Goal: Transaction & Acquisition: Purchase product/service

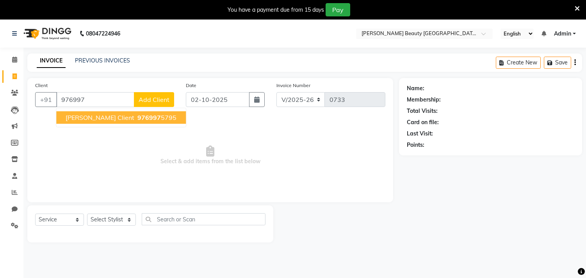
select select "8620"
select select "service"
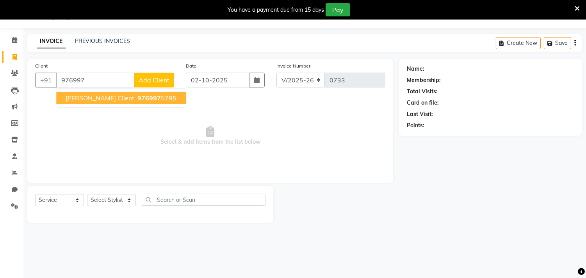
click at [116, 99] on span "[PERSON_NAME] client" at bounding box center [100, 98] width 69 height 8
type input "9769975795"
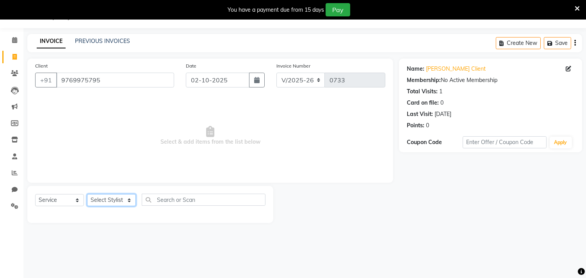
click at [132, 200] on select "Select Stylist Amla [PERSON_NAME] Anjali [PERSON_NAME] [PERSON_NAME] [PERSON_NA…" at bounding box center [111, 200] width 49 height 12
click at [87, 195] on select "Select Stylist Amla [PERSON_NAME] Anjali [PERSON_NAME] [PERSON_NAME] [PERSON_NA…" at bounding box center [111, 200] width 49 height 12
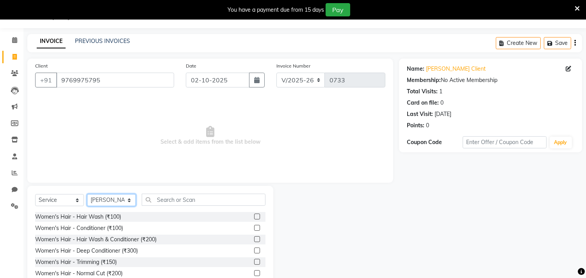
click at [128, 200] on select "Select Stylist Amla [PERSON_NAME] Anjali [PERSON_NAME] [PERSON_NAME] [PERSON_NA…" at bounding box center [111, 200] width 49 height 12
select select "87285"
click at [87, 195] on select "Select Stylist Amla [PERSON_NAME] Anjali [PERSON_NAME] [PERSON_NAME] [PERSON_NA…" at bounding box center [111, 200] width 49 height 12
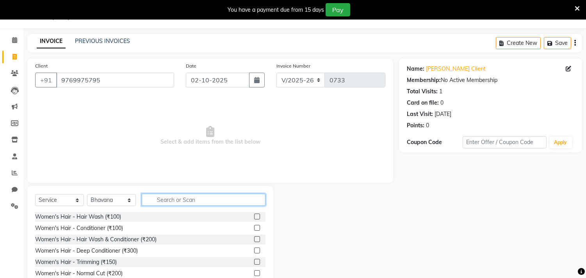
click at [197, 197] on input "text" at bounding box center [204, 200] width 124 height 12
type input "h"
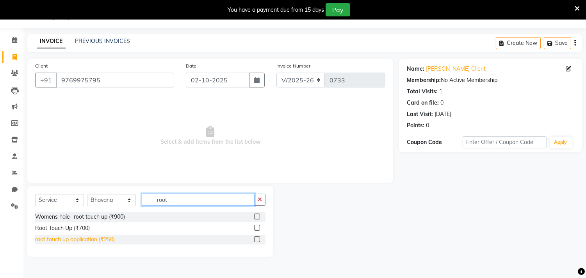
type input "root"
click at [108, 240] on div "root touch up application (₹250)" at bounding box center [75, 240] width 80 height 8
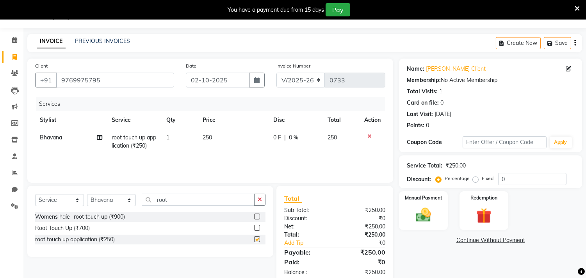
checkbox input "false"
click at [176, 193] on div "Select Service Product Membership Package Voucher Prepaid Gift Card Select Styl…" at bounding box center [150, 221] width 246 height 71
click at [174, 195] on input "root" at bounding box center [198, 200] width 113 height 12
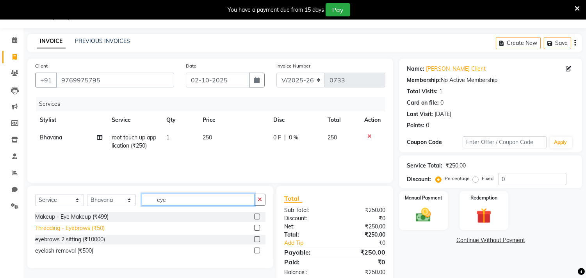
type input "eye"
click at [105, 228] on div "Threading - Eyebrows (₹50)" at bounding box center [70, 228] width 70 height 8
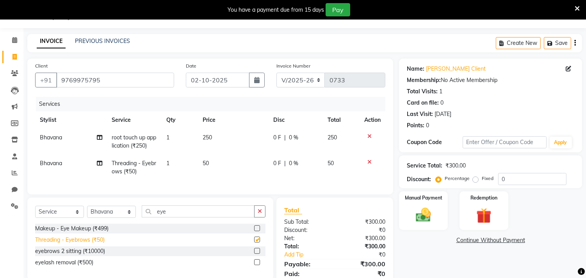
checkbox input "false"
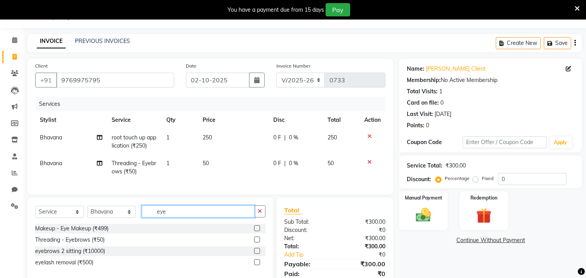
click at [235, 217] on input "eye" at bounding box center [198, 211] width 113 height 12
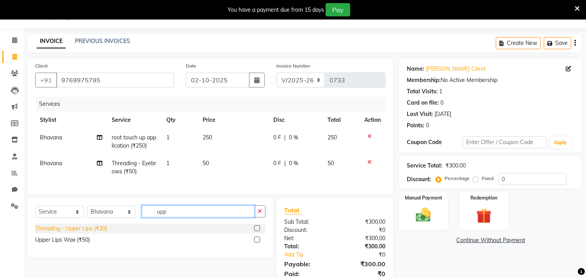
type input "upp"
click at [98, 233] on div "Threading - Upper Lips (₹20)" at bounding box center [71, 229] width 72 height 8
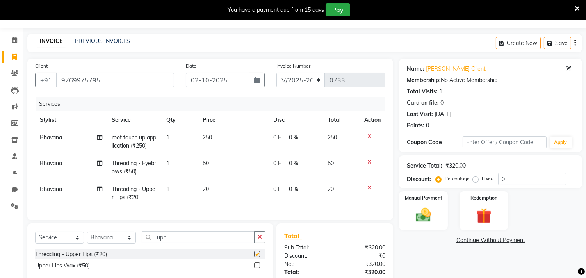
checkbox input "false"
click at [437, 207] on div "Manual Payment" at bounding box center [423, 211] width 51 height 40
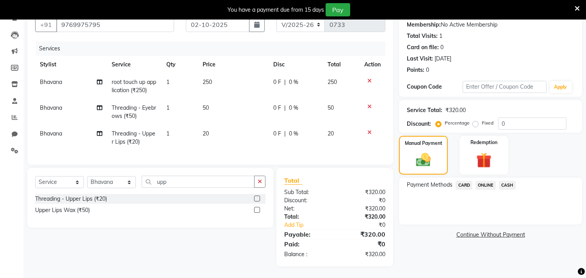
scroll to position [81, 0]
click at [489, 181] on span "ONLINE" at bounding box center [486, 185] width 20 height 9
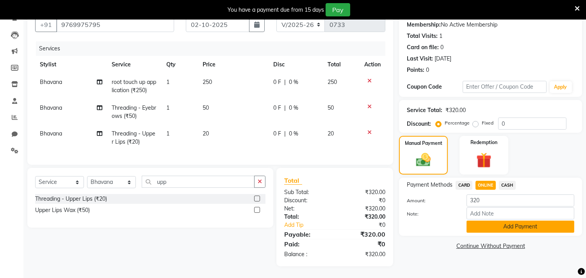
click at [502, 221] on button "Add Payment" at bounding box center [521, 227] width 108 height 12
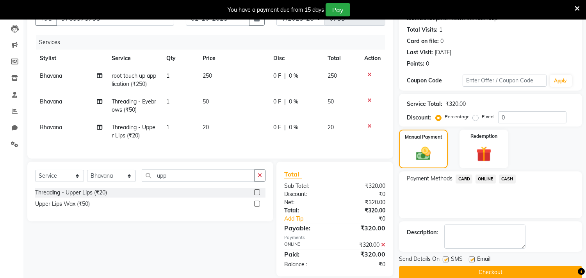
scroll to position [98, 0]
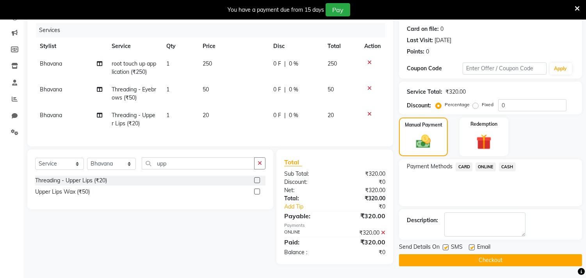
click at [507, 255] on button "Checkout" at bounding box center [490, 260] width 183 height 12
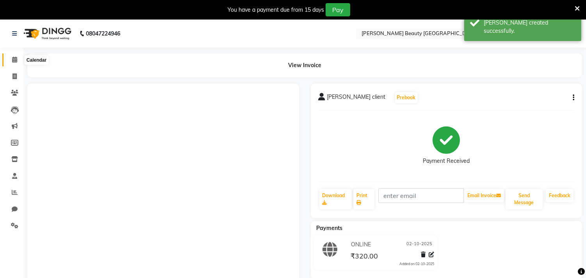
click at [13, 62] on icon at bounding box center [14, 60] width 5 height 6
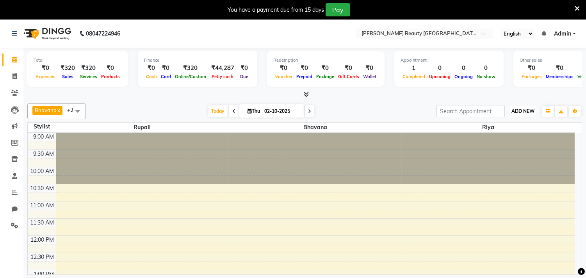
click at [523, 109] on span "ADD NEW" at bounding box center [523, 111] width 23 height 6
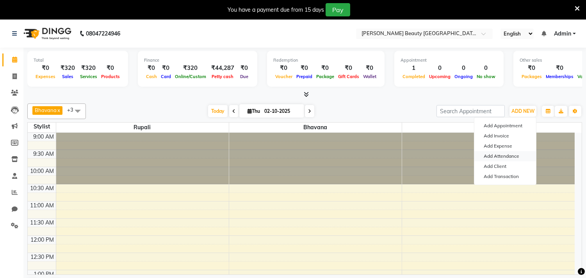
click at [502, 155] on link "Add Attendance" at bounding box center [506, 156] width 62 height 10
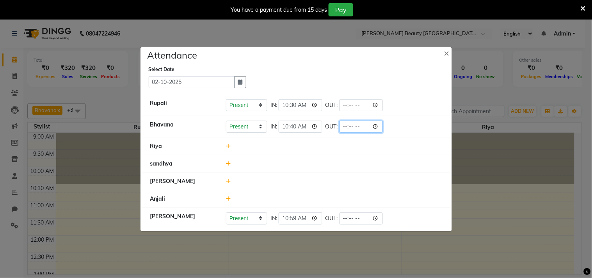
click at [357, 128] on input "time" at bounding box center [362, 127] width 44 height 12
click at [396, 141] on li "Riya" at bounding box center [297, 146] width 308 height 18
click at [356, 125] on input "time" at bounding box center [362, 127] width 44 height 12
type input "15:46"
click at [407, 173] on li "[PERSON_NAME]" at bounding box center [297, 182] width 308 height 18
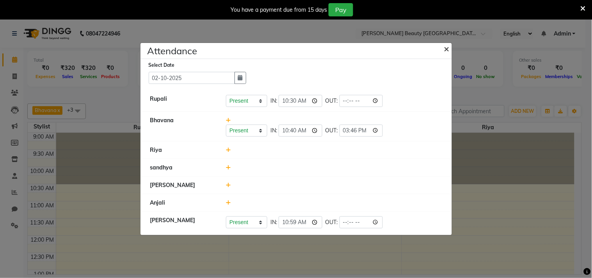
click at [448, 47] on span "×" at bounding box center [446, 49] width 5 height 12
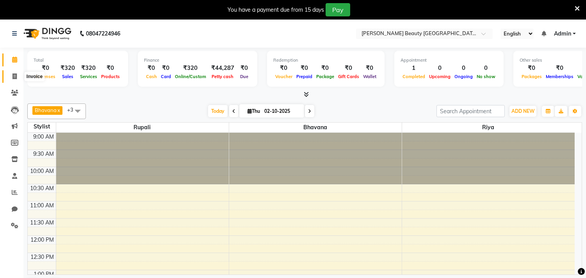
click at [14, 77] on icon at bounding box center [14, 76] width 4 height 6
select select "8620"
select select "service"
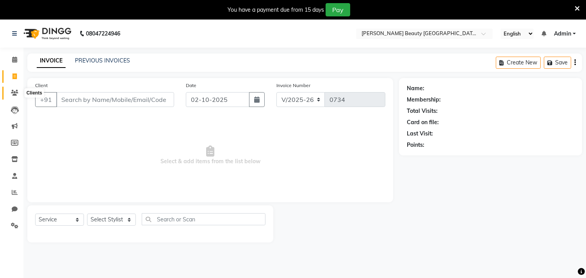
click at [14, 94] on icon at bounding box center [14, 93] width 7 height 6
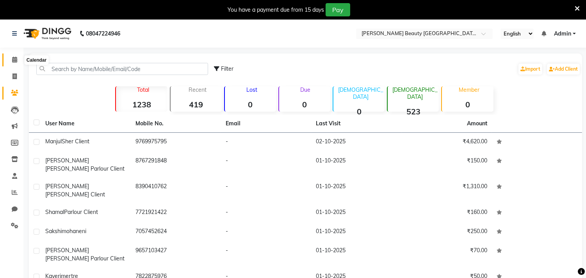
click at [17, 61] on span at bounding box center [15, 59] width 14 height 9
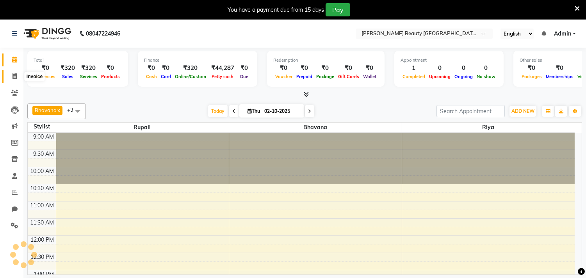
click at [12, 78] on icon at bounding box center [14, 76] width 4 height 6
select select "8620"
select select "service"
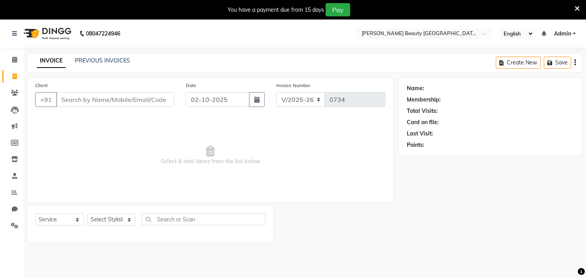
click at [97, 97] on input "Client" at bounding box center [115, 99] width 118 height 15
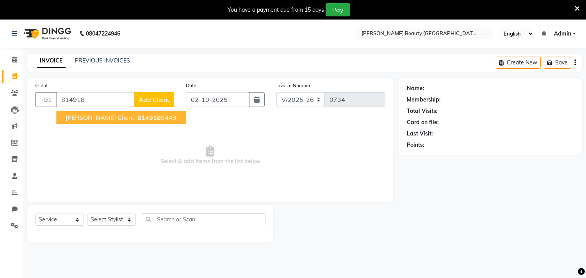
click at [132, 121] on span "[PERSON_NAME] Client" at bounding box center [100, 118] width 69 height 8
type input "8149189449"
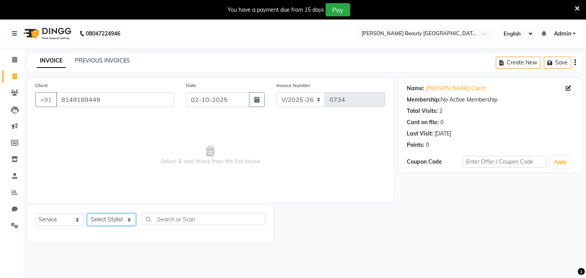
click at [129, 218] on select "Select Stylist Amla [PERSON_NAME] Anjali [PERSON_NAME] [PERSON_NAME] [PERSON_NA…" at bounding box center [111, 220] width 49 height 12
select select "87283"
click at [87, 214] on select "Select Stylist Amla [PERSON_NAME] Anjali [PERSON_NAME] [PERSON_NAME] [PERSON_NA…" at bounding box center [111, 220] width 49 height 12
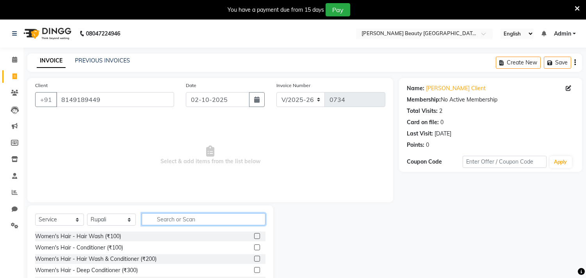
drag, startPoint x: 177, startPoint y: 221, endPoint x: 172, endPoint y: 221, distance: 4.8
click at [172, 221] on input "text" at bounding box center [204, 219] width 124 height 12
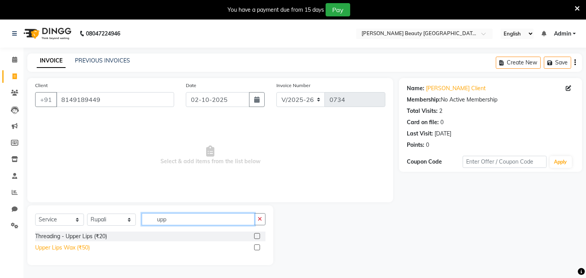
type input "upp"
click at [57, 249] on div "Upper Lips Wax (₹50)" at bounding box center [62, 248] width 55 height 8
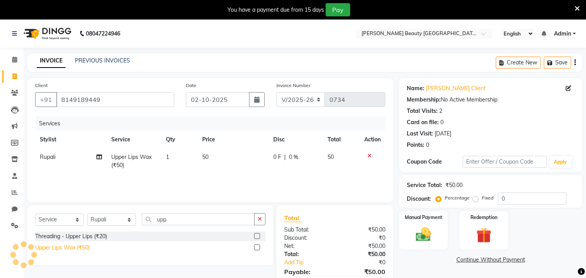
click at [83, 248] on div "Upper Lips Wax (₹50)" at bounding box center [62, 248] width 55 height 8
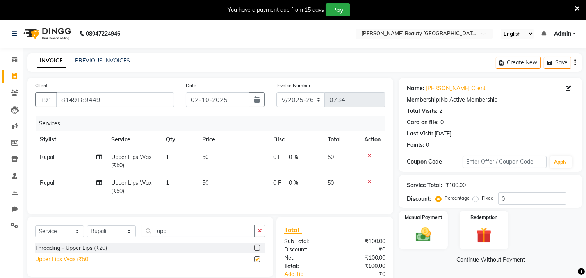
checkbox input "false"
click at [425, 241] on img at bounding box center [424, 235] width 26 height 18
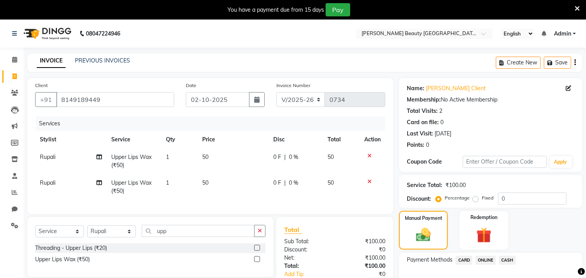
click at [487, 259] on span "ONLINE" at bounding box center [486, 260] width 20 height 9
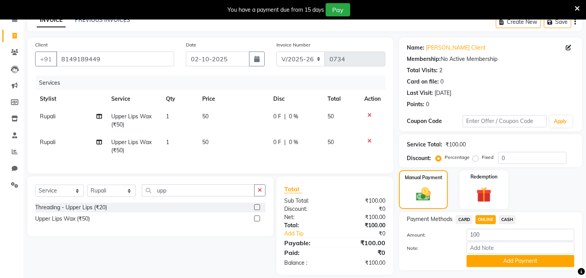
scroll to position [60, 0]
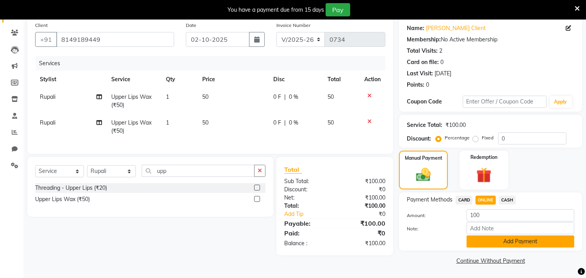
click at [485, 242] on button "Add Payment" at bounding box center [521, 242] width 108 height 12
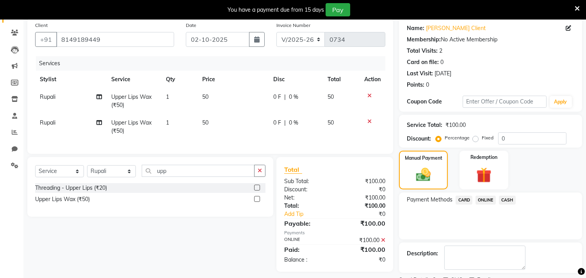
scroll to position [93, 0]
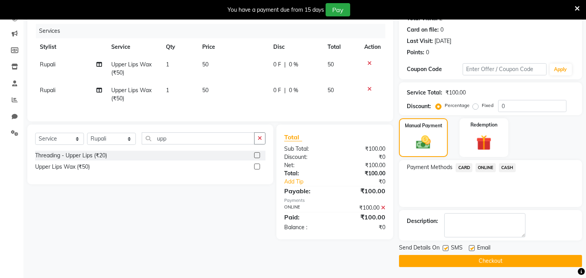
click at [485, 263] on button "Checkout" at bounding box center [490, 261] width 183 height 12
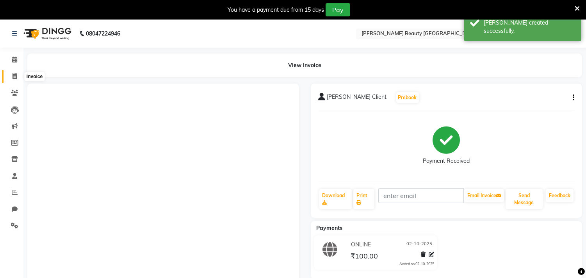
click at [20, 79] on span at bounding box center [15, 76] width 14 height 9
select select "8620"
select select "service"
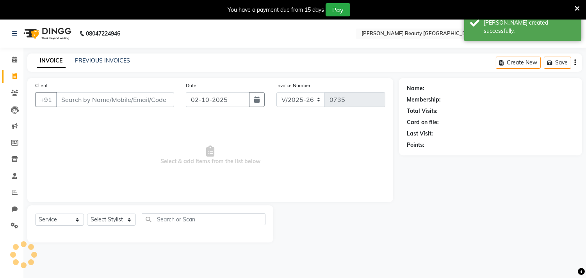
scroll to position [20, 0]
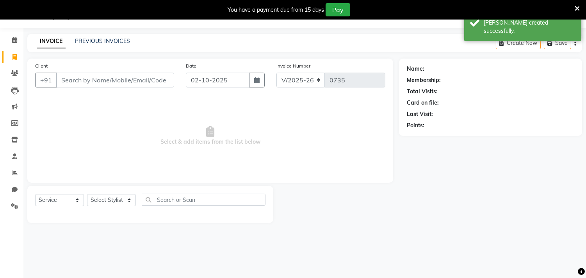
click at [128, 75] on input "Client" at bounding box center [115, 80] width 118 height 15
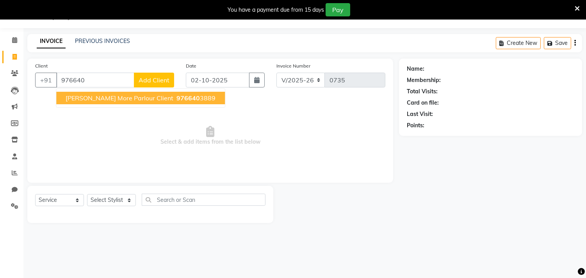
click at [132, 99] on span "[PERSON_NAME] More Parlour Client" at bounding box center [120, 98] width 108 height 8
type input "9766403889"
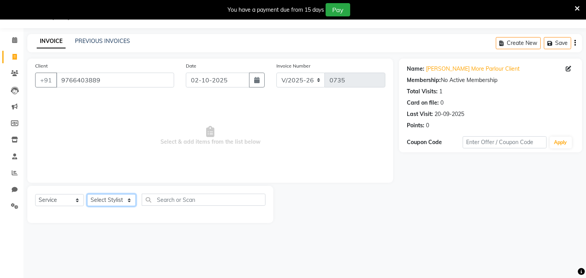
drag, startPoint x: 129, startPoint y: 200, endPoint x: 126, endPoint y: 205, distance: 6.1
click at [129, 200] on select "Select Stylist Amla [PERSON_NAME] Anjali [PERSON_NAME] [PERSON_NAME] [PERSON_NA…" at bounding box center [111, 200] width 49 height 12
click at [87, 195] on select "Select Stylist Amla [PERSON_NAME] Anjali [PERSON_NAME] [PERSON_NAME] [PERSON_NA…" at bounding box center [111, 200] width 49 height 12
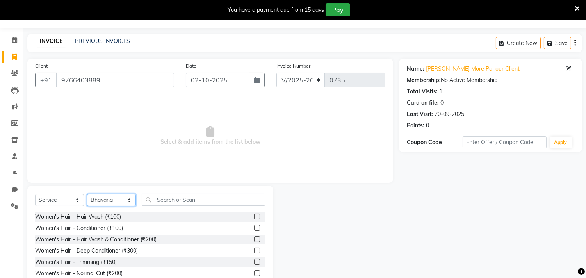
click at [107, 203] on select "Select Stylist Amla [PERSON_NAME] Anjali [PERSON_NAME] [PERSON_NAME] [PERSON_NA…" at bounding box center [111, 200] width 49 height 12
select select "91016"
click at [87, 195] on select "Select Stylist Amla [PERSON_NAME] Anjali [PERSON_NAME] [PERSON_NAME] [PERSON_NA…" at bounding box center [111, 200] width 49 height 12
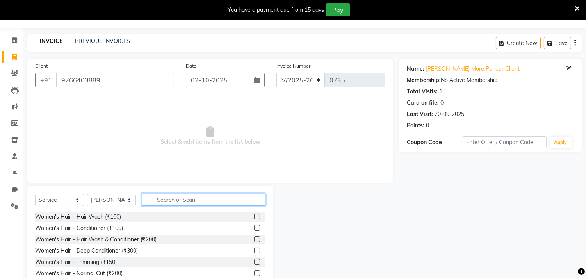
click at [172, 202] on input "text" at bounding box center [204, 200] width 124 height 12
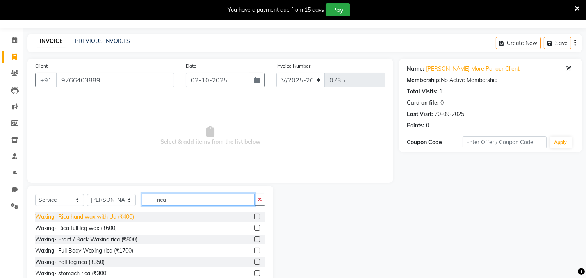
type input "rica"
click at [112, 214] on div "Waxing -Rica hand wax with Ua (₹400)" at bounding box center [84, 217] width 99 height 8
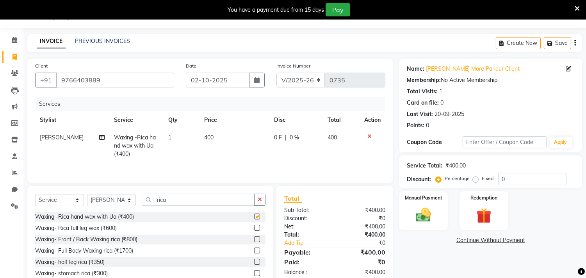
checkbox input "false"
click at [174, 203] on input "rica" at bounding box center [198, 200] width 113 height 12
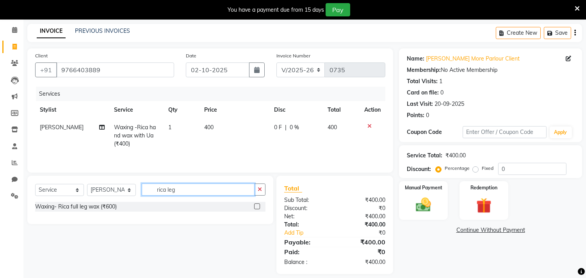
scroll to position [38, 0]
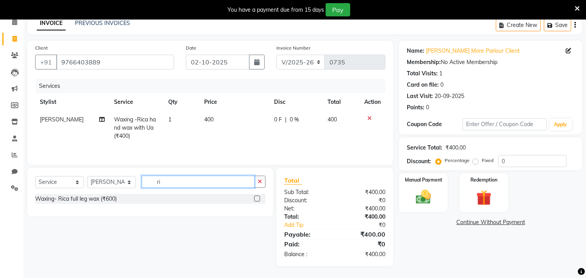
type input "r"
type input "half"
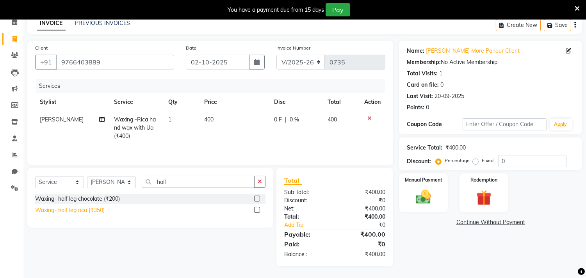
click at [91, 210] on div "Waxing- half leg rica (₹350)" at bounding box center [70, 210] width 70 height 8
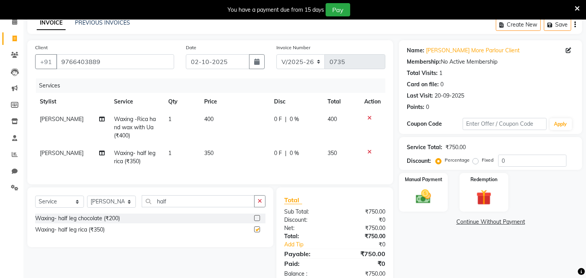
checkbox input "false"
click at [221, 154] on td "350" at bounding box center [235, 158] width 70 height 26
select select "91016"
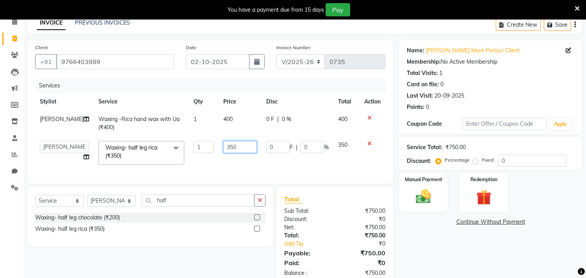
click at [235, 143] on input "350" at bounding box center [240, 147] width 34 height 12
type input "300"
click at [434, 248] on div "Name: [PERSON_NAME] Parlour Client Membership: No Active Membership Total Visit…" at bounding box center [493, 162] width 189 height 245
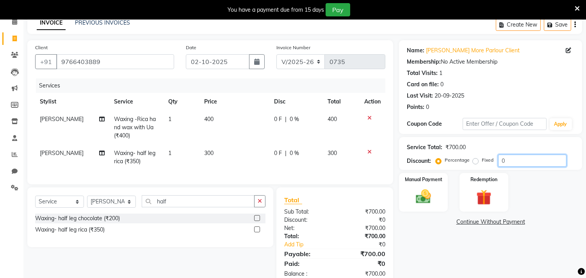
click at [516, 159] on input "0" at bounding box center [532, 161] width 68 height 12
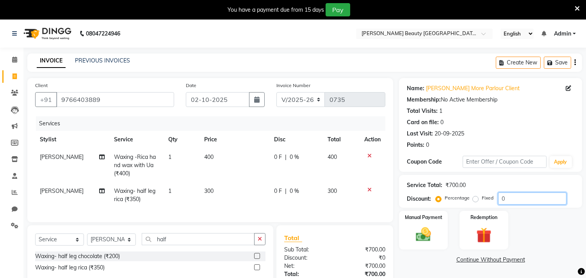
scroll to position [64, 0]
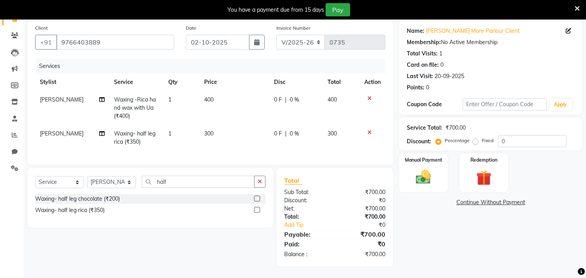
click at [303, 130] on div "0 F | 0 %" at bounding box center [296, 134] width 44 height 8
select select "91016"
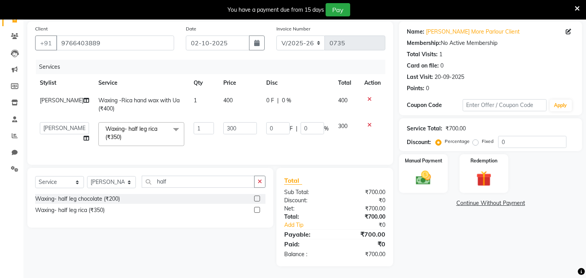
scroll to position [63, 0]
click at [313, 122] on input "0" at bounding box center [312, 128] width 23 height 12
type input "10"
click at [500, 254] on div "Name: [PERSON_NAME] Parlour Client Membership: No Active Membership Total Visit…" at bounding box center [493, 143] width 189 height 245
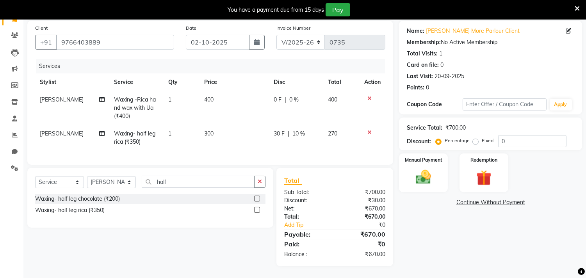
click at [455, 229] on div "Name: [PERSON_NAME] Parlour Client Membership: No Active Membership Total Visit…" at bounding box center [493, 144] width 189 height 246
click at [455, 223] on div "Name: [PERSON_NAME] Parlour Client Membership: No Active Membership Total Visit…" at bounding box center [493, 144] width 189 height 246
click at [454, 223] on div "Name: [PERSON_NAME] Parlour Client Membership: No Active Membership Total Visit…" at bounding box center [493, 144] width 189 height 246
click at [306, 130] on div "30 F | 10 %" at bounding box center [296, 134] width 45 height 8
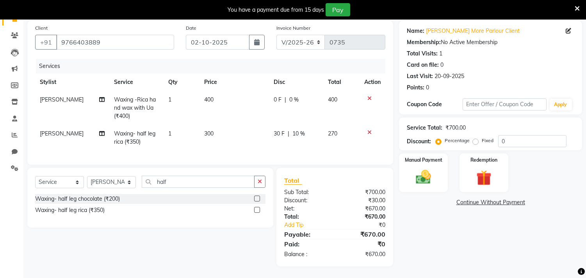
select select "91016"
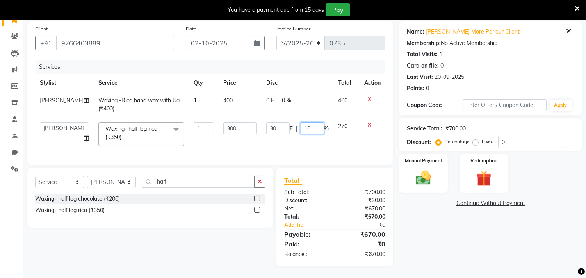
click at [314, 122] on input "10" at bounding box center [312, 128] width 23 height 12
type input "1"
click at [501, 250] on div "Name: [PERSON_NAME] Parlour Client Membership: No Active Membership Total Visit…" at bounding box center [493, 143] width 189 height 245
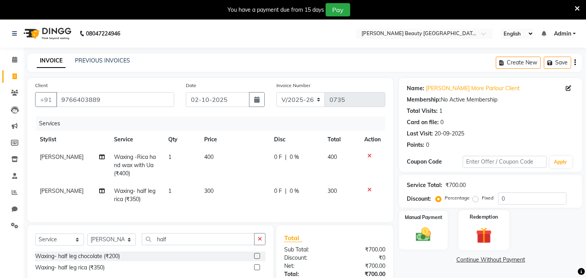
scroll to position [64, 0]
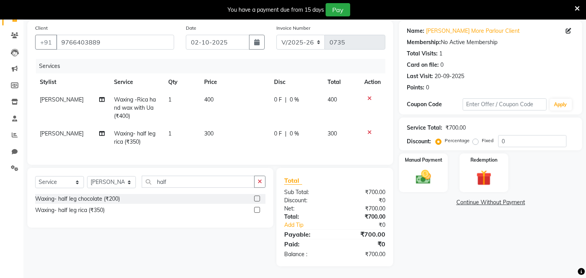
click at [340, 92] on td "400" at bounding box center [341, 108] width 37 height 34
select select "91016"
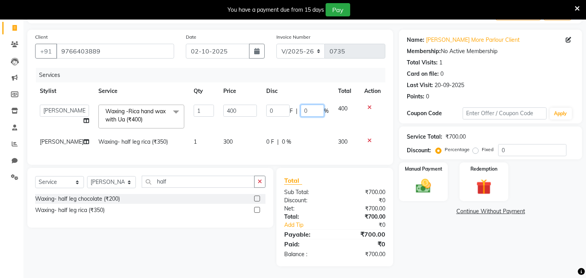
click at [310, 105] on input "0" at bounding box center [312, 111] width 23 height 12
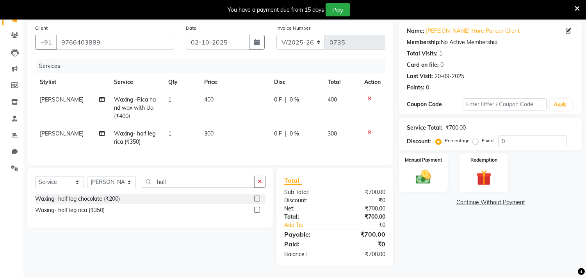
click at [294, 96] on span "0 %" at bounding box center [294, 100] width 9 height 8
select select "91016"
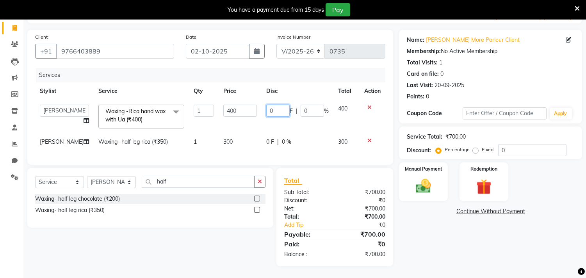
click at [276, 105] on input "0" at bounding box center [277, 111] width 23 height 12
type input "10"
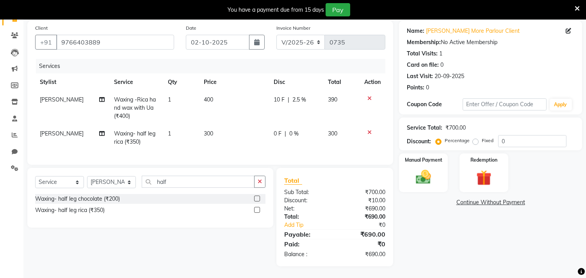
click at [425, 228] on div "Name: [PERSON_NAME] Parlour Client Membership: No Active Membership Total Visit…" at bounding box center [493, 144] width 189 height 246
click at [290, 130] on span "0 %" at bounding box center [293, 134] width 9 height 8
select select "91016"
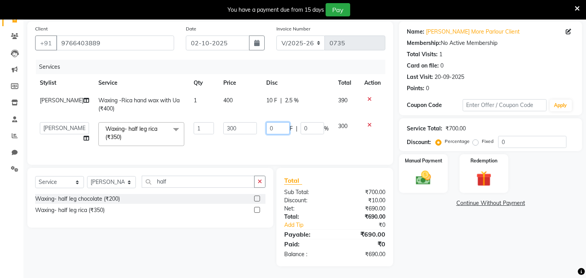
click at [276, 122] on input "0" at bounding box center [277, 128] width 23 height 12
type input "10"
click at [446, 221] on div "Name: [PERSON_NAME] Parlour Client Membership: No Active Membership Total Visit…" at bounding box center [493, 143] width 189 height 245
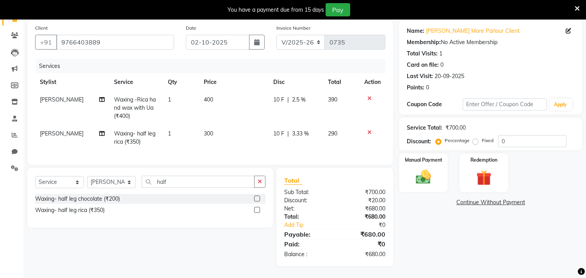
click at [446, 221] on div "Name: [PERSON_NAME] Parlour Client Membership: No Active Membership Total Visit…" at bounding box center [493, 144] width 189 height 246
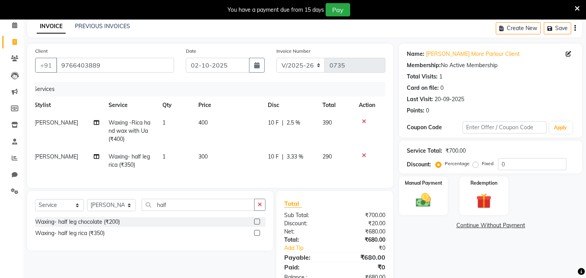
scroll to position [0, 0]
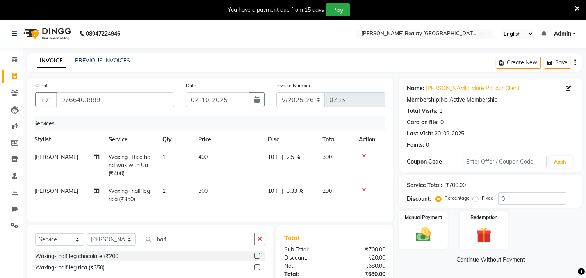
click at [275, 157] on span "10 F" at bounding box center [273, 157] width 11 height 8
select select "91016"
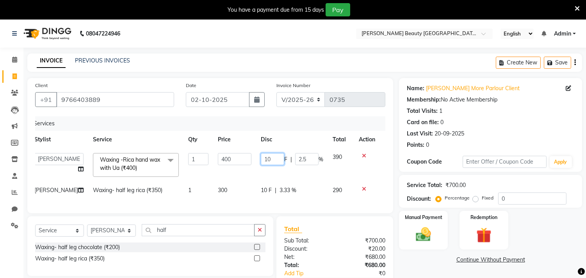
click at [272, 157] on input "10" at bounding box center [272, 159] width 23 height 12
type input "1"
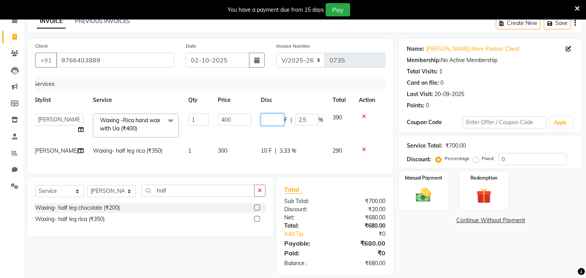
scroll to position [63, 0]
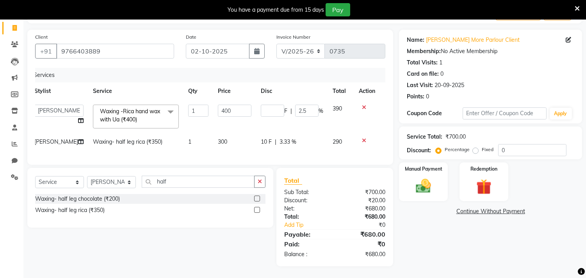
click at [420, 230] on div "Name: [PERSON_NAME] Parlour Client Membership: No Active Membership Total Visit…" at bounding box center [493, 148] width 189 height 237
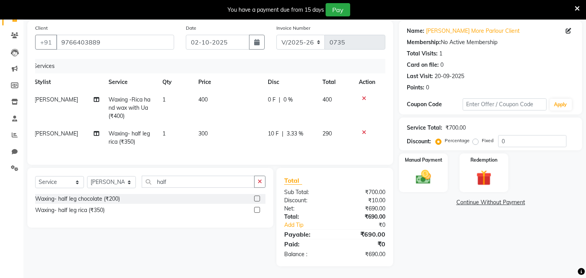
click at [276, 130] on span "10 F" at bounding box center [273, 134] width 11 height 8
select select "91016"
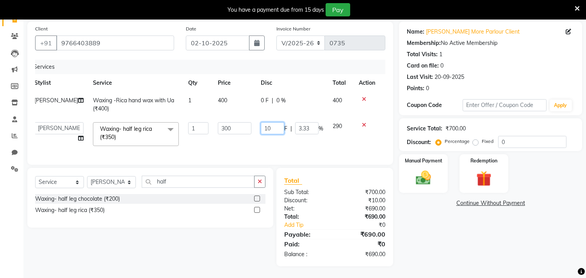
click at [270, 122] on input "10" at bounding box center [272, 128] width 23 height 12
type input "1"
click at [482, 244] on div "Name: [PERSON_NAME] Parlour Client Membership: No Active Membership Total Visit…" at bounding box center [493, 143] width 189 height 245
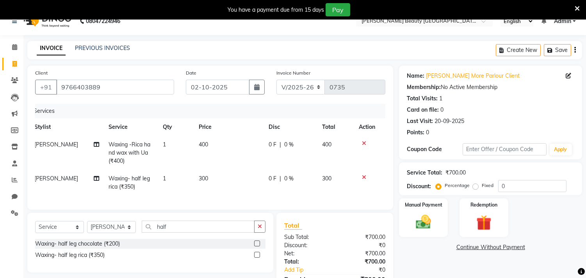
scroll to position [0, 0]
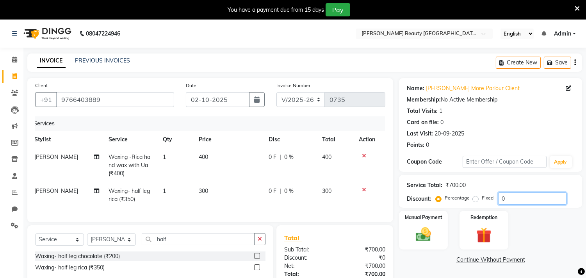
click at [523, 196] on input "0" at bounding box center [532, 199] width 68 height 12
click at [482, 198] on label "Fixed" at bounding box center [488, 198] width 12 height 7
click at [478, 198] on input "Fixed" at bounding box center [477, 197] width 5 height 5
radio input "true"
click at [511, 195] on input "0" at bounding box center [532, 199] width 68 height 12
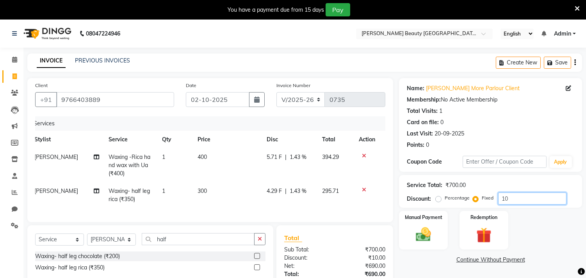
type input "10"
click at [555, 249] on div "Name: [PERSON_NAME] Parlour Client Membership: No Active Membership Total Visit…" at bounding box center [493, 201] width 189 height 246
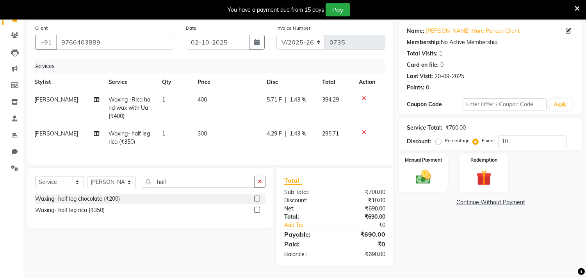
click at [445, 137] on label "Percentage" at bounding box center [457, 140] width 25 height 7
click at [437, 138] on input "Percentage" at bounding box center [439, 140] width 5 height 5
radio input "true"
click at [481, 222] on div "Name: [PERSON_NAME] Parlour Client Membership: No Active Membership Total Visit…" at bounding box center [493, 144] width 189 height 246
click at [518, 136] on input "10" at bounding box center [532, 141] width 68 height 12
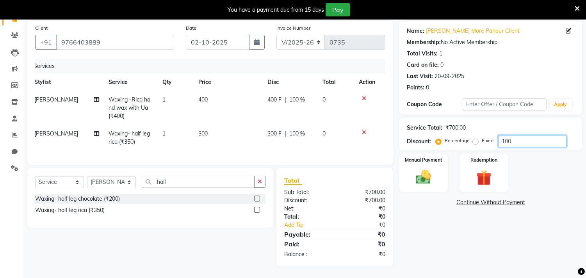
type input "10"
click at [492, 225] on div "Name: [PERSON_NAME] Parlour Client Membership: No Active Membership Total Visit…" at bounding box center [493, 144] width 189 height 246
click at [414, 168] on img at bounding box center [424, 177] width 26 height 18
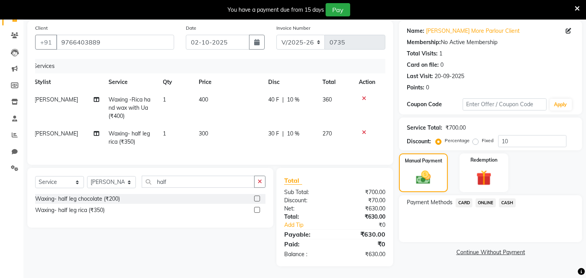
click at [489, 198] on span "ONLINE" at bounding box center [486, 202] width 20 height 9
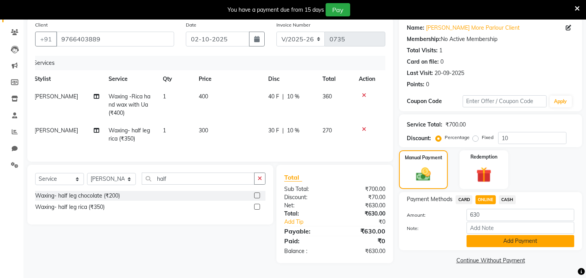
click at [510, 239] on button "Add Payment" at bounding box center [521, 241] width 108 height 12
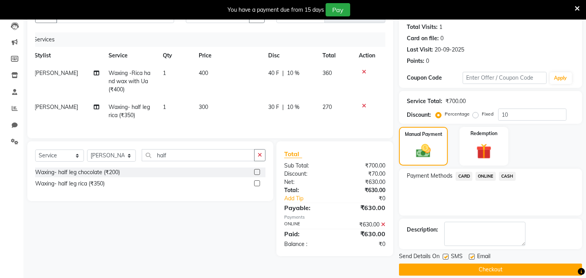
scroll to position [93, 0]
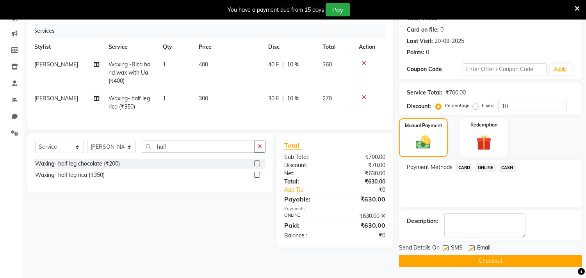
click at [434, 258] on button "Checkout" at bounding box center [490, 261] width 183 height 12
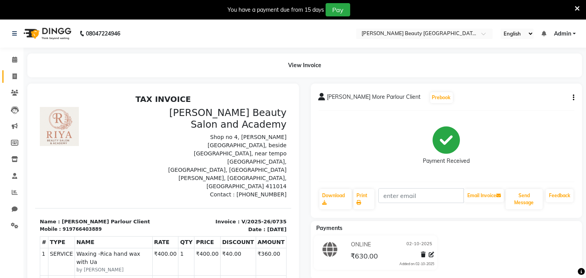
click at [12, 78] on icon at bounding box center [14, 76] width 4 height 6
select select "8620"
select select "service"
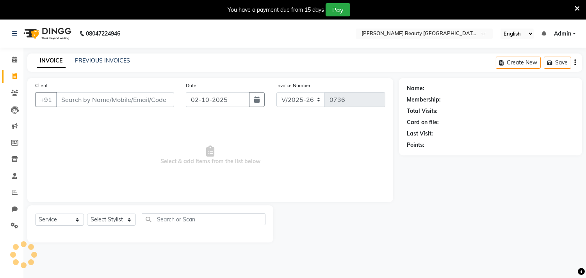
scroll to position [20, 0]
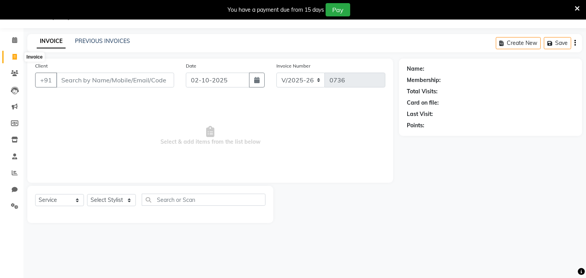
click at [12, 53] on span at bounding box center [15, 57] width 14 height 9
select select "8620"
select select "service"
click at [13, 91] on icon at bounding box center [15, 91] width 8 height 8
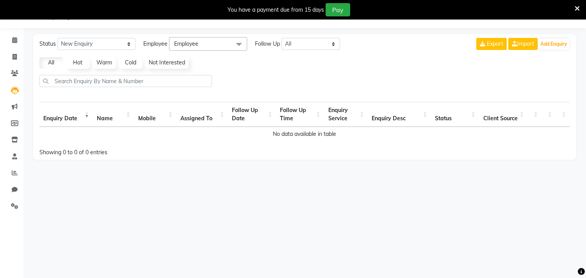
click at [10, 81] on li "Clients" at bounding box center [11, 73] width 23 height 17
click at [13, 75] on icon at bounding box center [14, 73] width 7 height 6
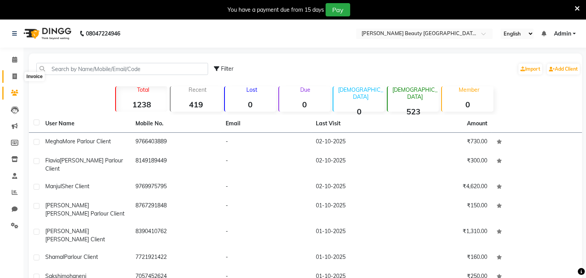
click at [20, 78] on span at bounding box center [15, 76] width 14 height 9
select select "8620"
select select "service"
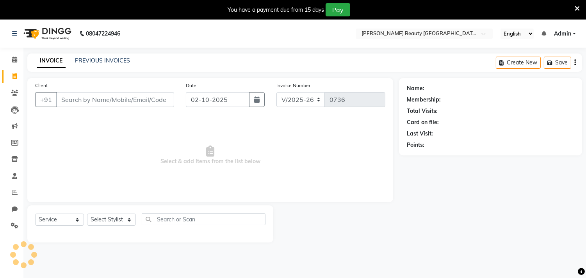
scroll to position [20, 0]
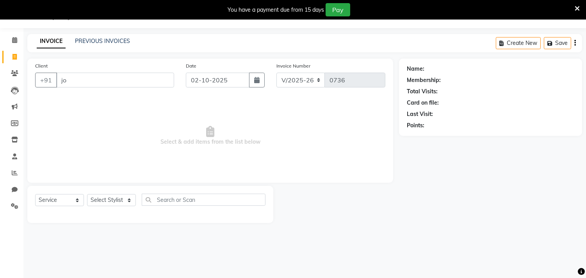
type input "j"
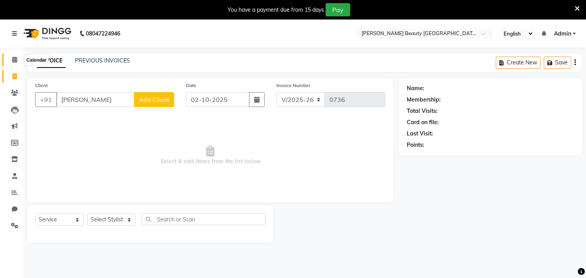
type input "[PERSON_NAME]"
click at [14, 60] on icon at bounding box center [14, 60] width 5 height 6
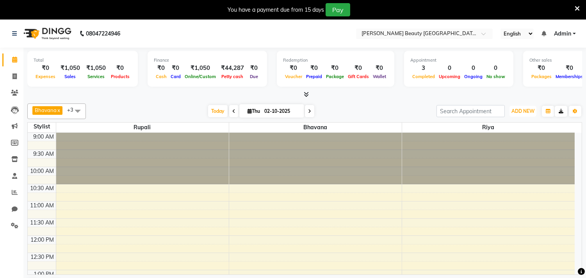
click at [533, 114] on span "ADD NEW" at bounding box center [523, 111] width 23 height 6
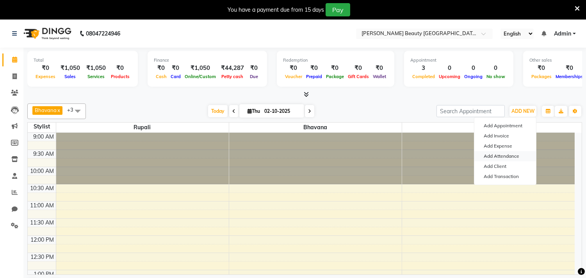
click at [519, 153] on link "Add Attendance" at bounding box center [506, 156] width 62 height 10
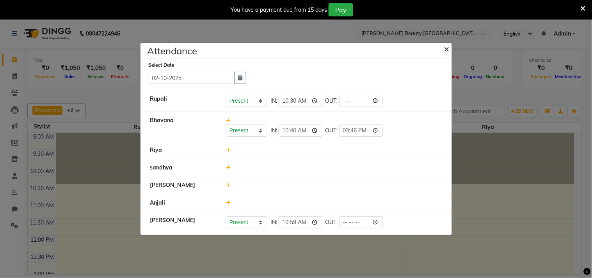
click at [447, 48] on span "×" at bounding box center [446, 49] width 5 height 12
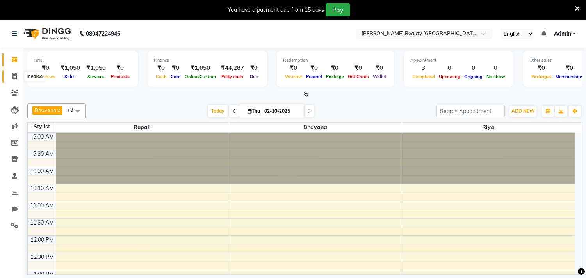
click at [12, 80] on span at bounding box center [15, 76] width 14 height 9
select select "service"
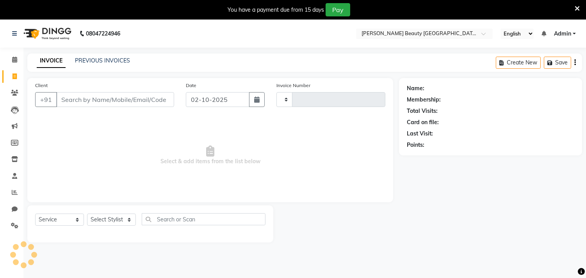
type input "0736"
select select "8620"
click at [138, 96] on input "Client" at bounding box center [115, 99] width 118 height 15
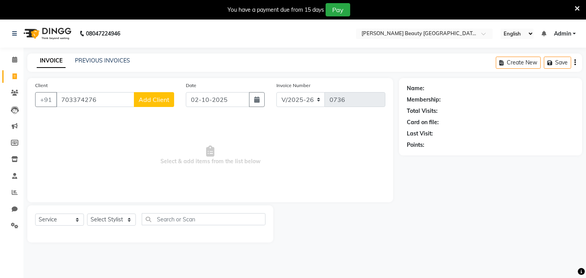
click at [73, 100] on input "703374276" at bounding box center [95, 99] width 78 height 15
type input "7030374276"
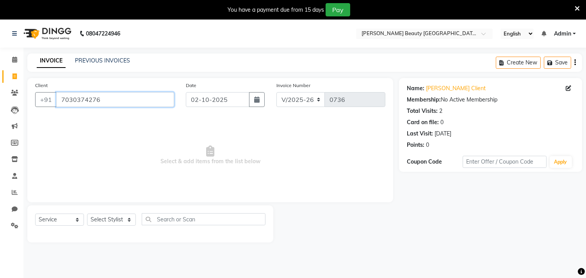
click at [104, 98] on input "7030374276" at bounding box center [115, 99] width 118 height 15
click at [123, 100] on input "7030374276" at bounding box center [115, 99] width 118 height 15
paste input "7030374276"
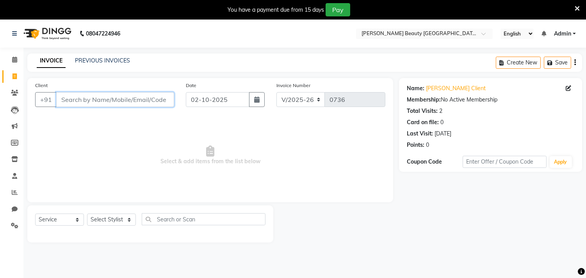
type input "7030374276"
click at [113, 119] on span "Select & add items from the list below" at bounding box center [210, 155] width 350 height 78
click at [126, 219] on select "Select Stylist Amla [PERSON_NAME] Anjali [PERSON_NAME] [PERSON_NAME] [PERSON_NA…" at bounding box center [111, 220] width 49 height 12
select select "87283"
click at [87, 214] on select "Select Stylist Amla [PERSON_NAME] Anjali [PERSON_NAME] [PERSON_NAME] [PERSON_NA…" at bounding box center [111, 220] width 49 height 12
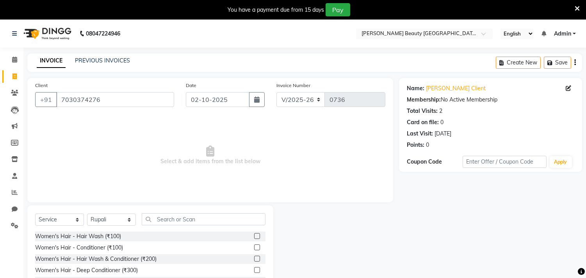
click at [166, 212] on div "Select Service Product Membership Package Voucher Prepaid Gift Card Select Styl…" at bounding box center [150, 262] width 246 height 115
click at [166, 221] on input "text" at bounding box center [204, 219] width 124 height 12
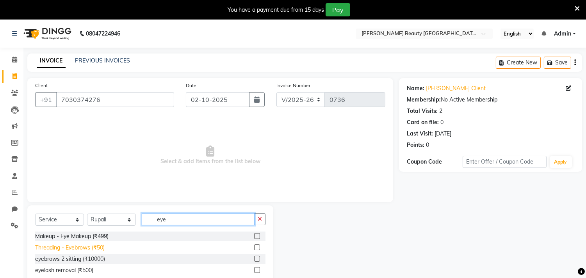
type input "eye"
click at [96, 248] on div "Threading - Eyebrows (₹50)" at bounding box center [70, 248] width 70 height 8
checkbox input "false"
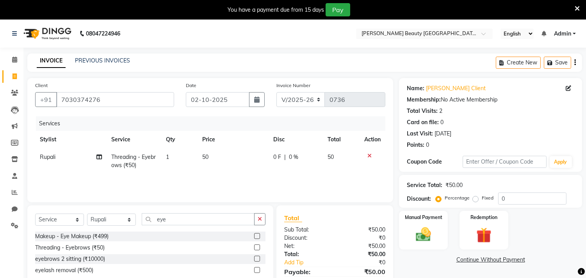
scroll to position [37, 0]
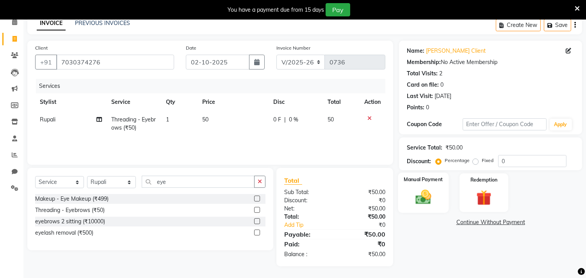
click at [418, 199] on img at bounding box center [424, 197] width 26 height 18
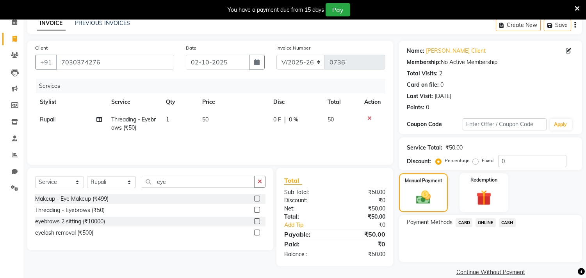
click at [504, 221] on span "CASH" at bounding box center [507, 222] width 17 height 9
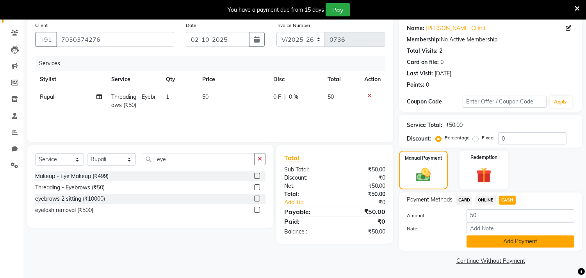
click at [519, 241] on button "Add Payment" at bounding box center [521, 242] width 108 height 12
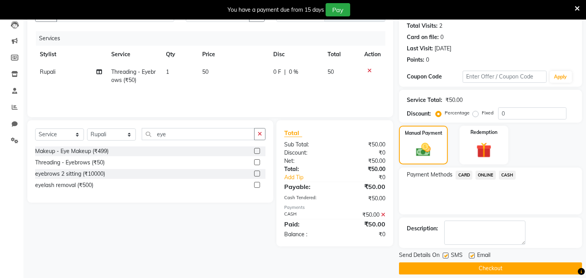
scroll to position [93, 0]
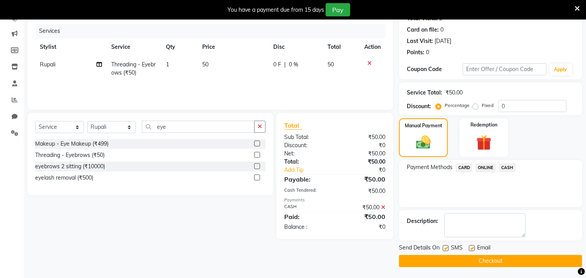
click at [509, 264] on button "Checkout" at bounding box center [490, 261] width 183 height 12
